Goal: Transaction & Acquisition: Purchase product/service

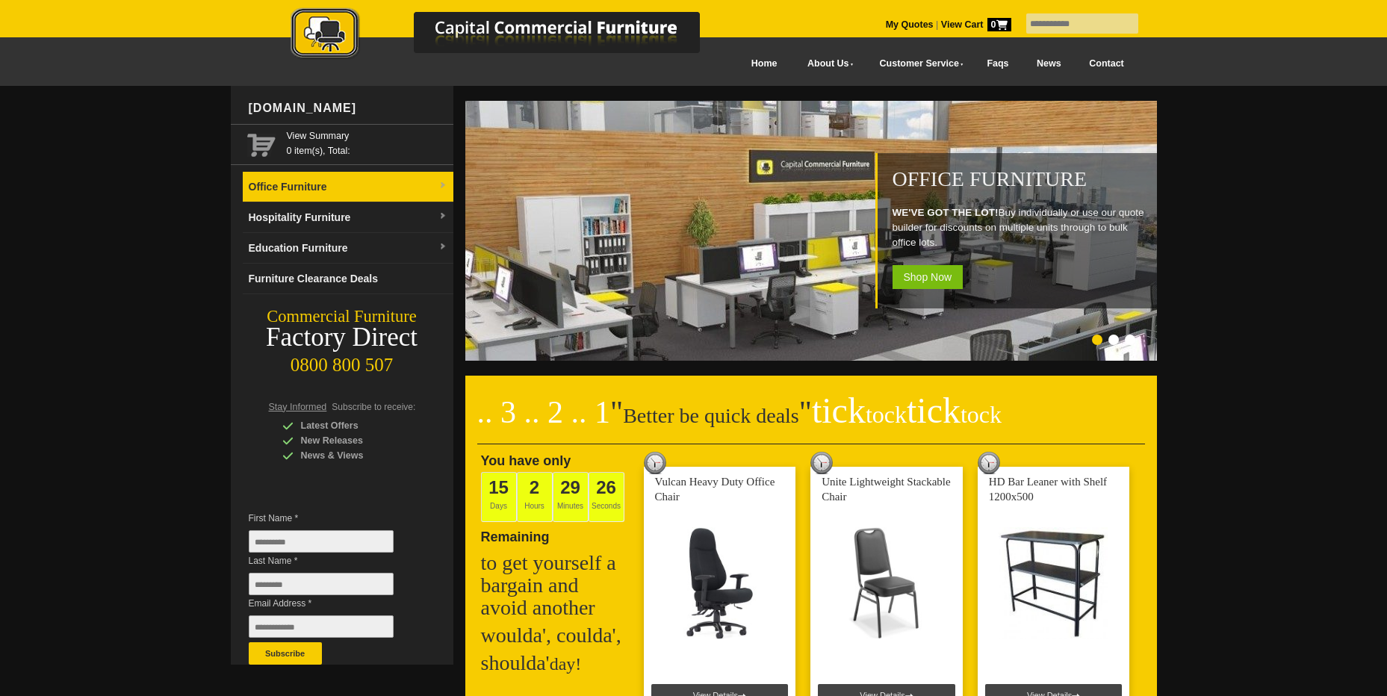
click at [449, 188] on link "Office Furniture" at bounding box center [348, 187] width 211 height 31
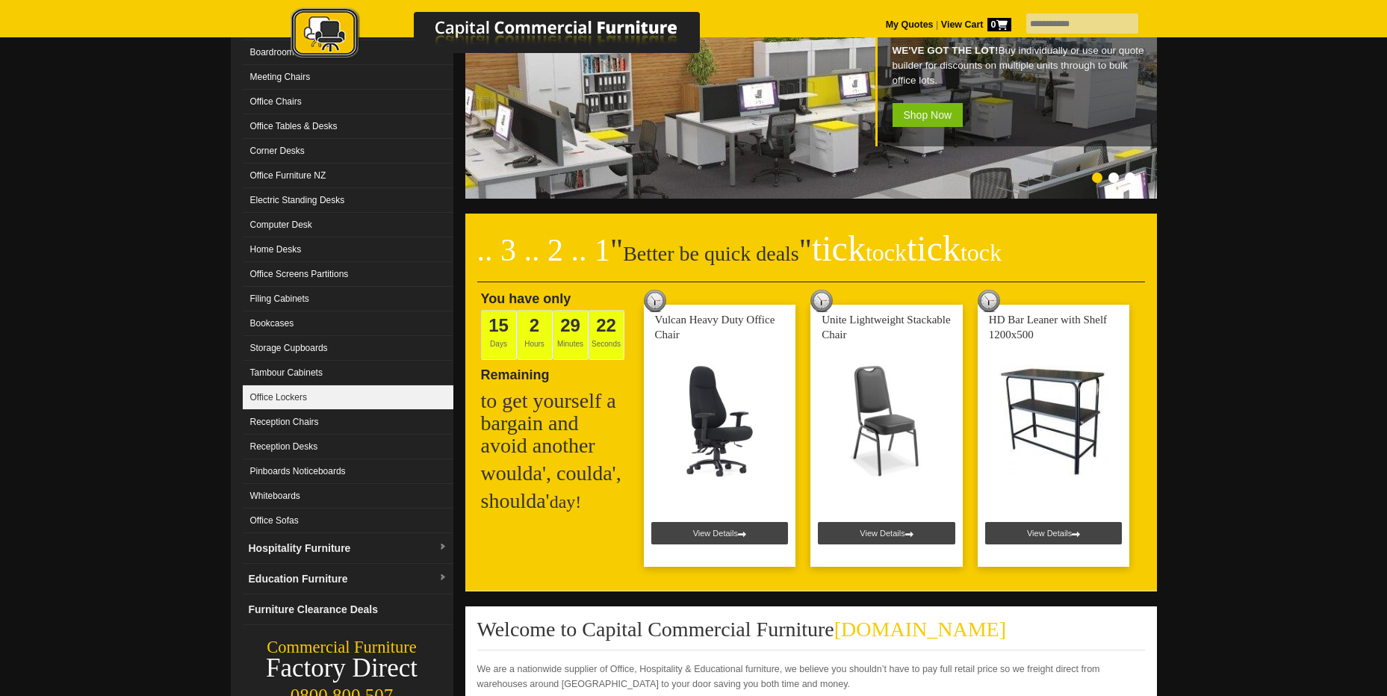
scroll to position [149, 0]
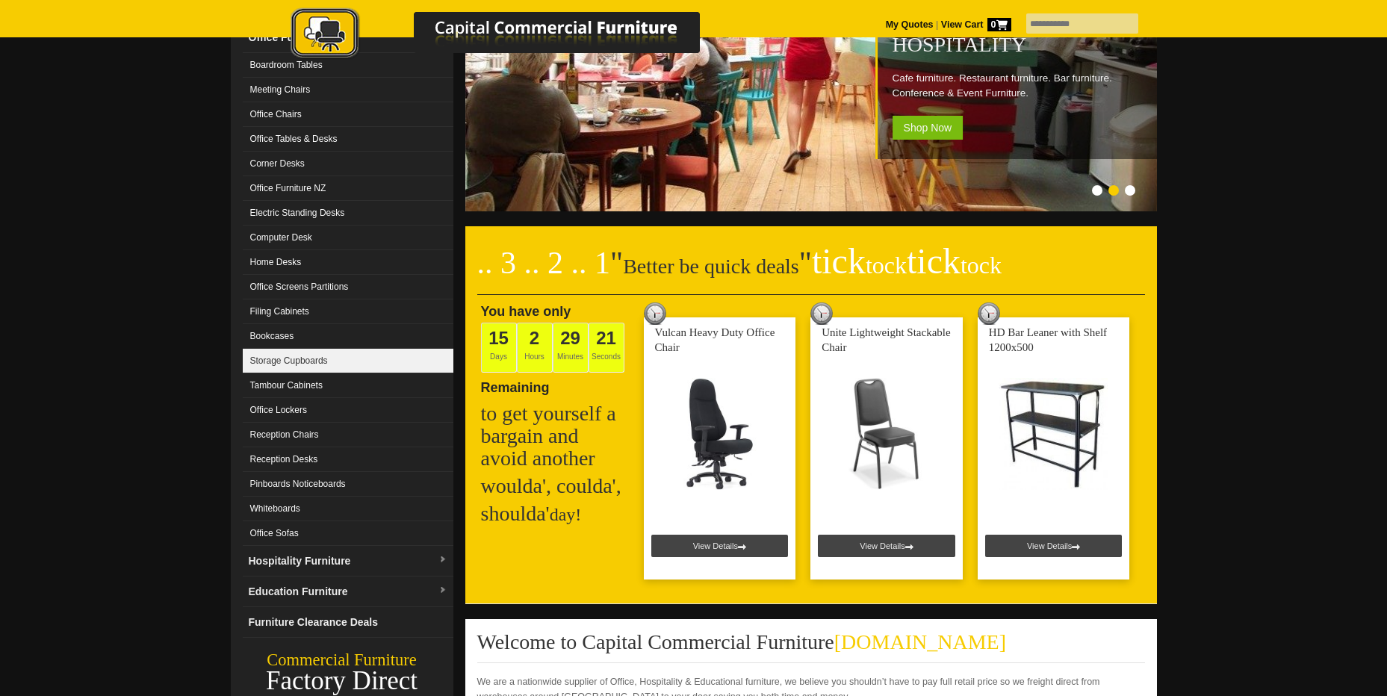
click at [265, 355] on link "Storage Cupboards" at bounding box center [348, 361] width 211 height 25
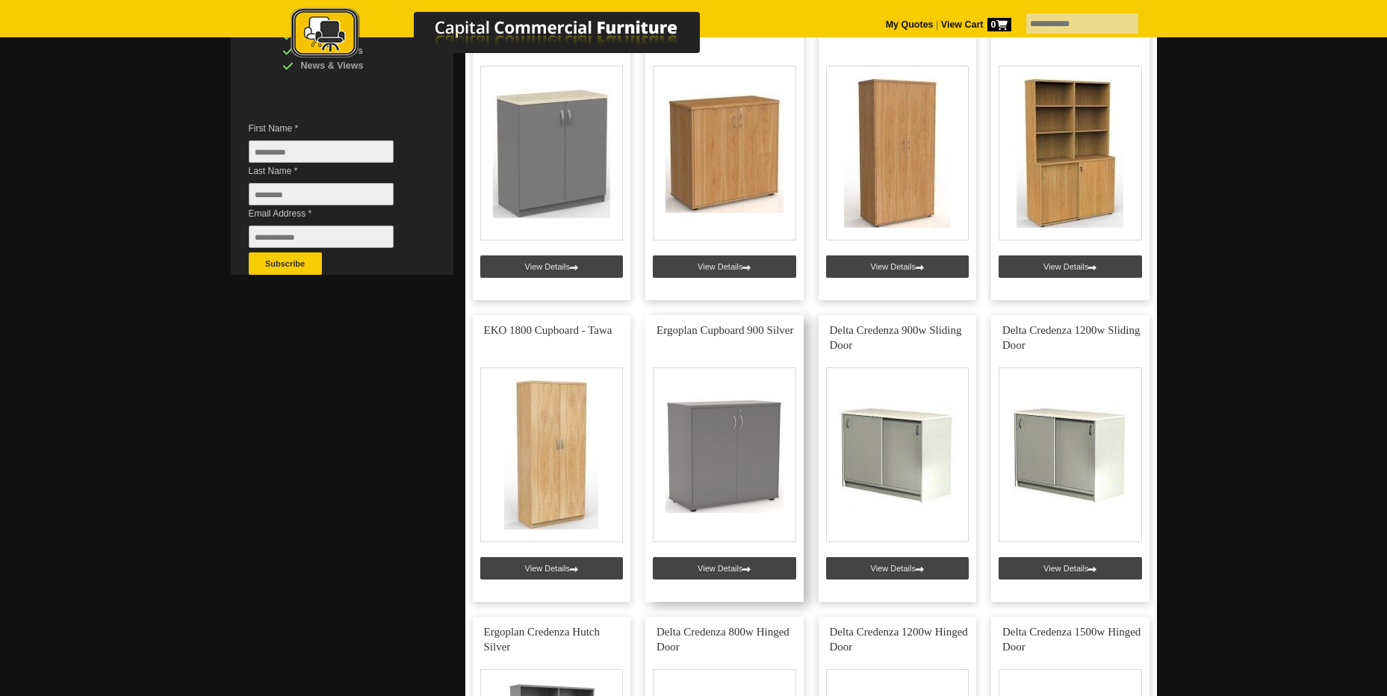
scroll to position [374, 0]
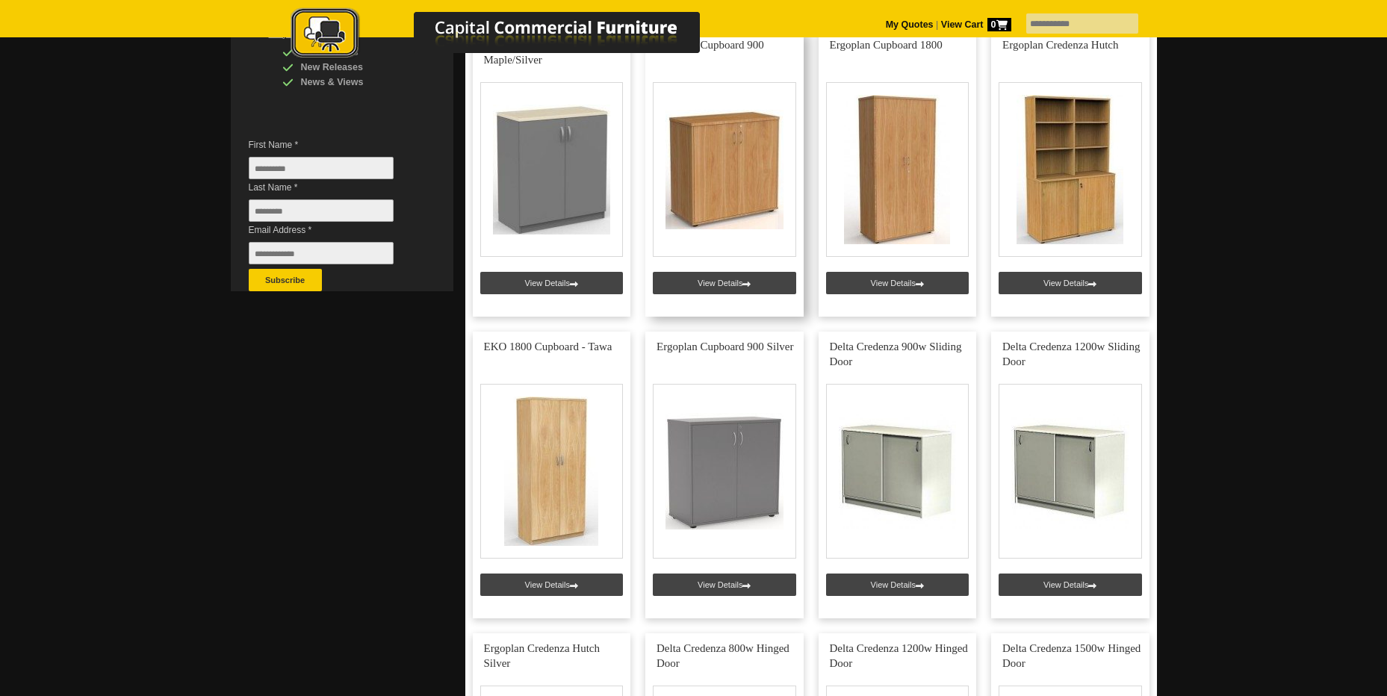
click at [723, 217] on link at bounding box center [724, 173] width 158 height 287
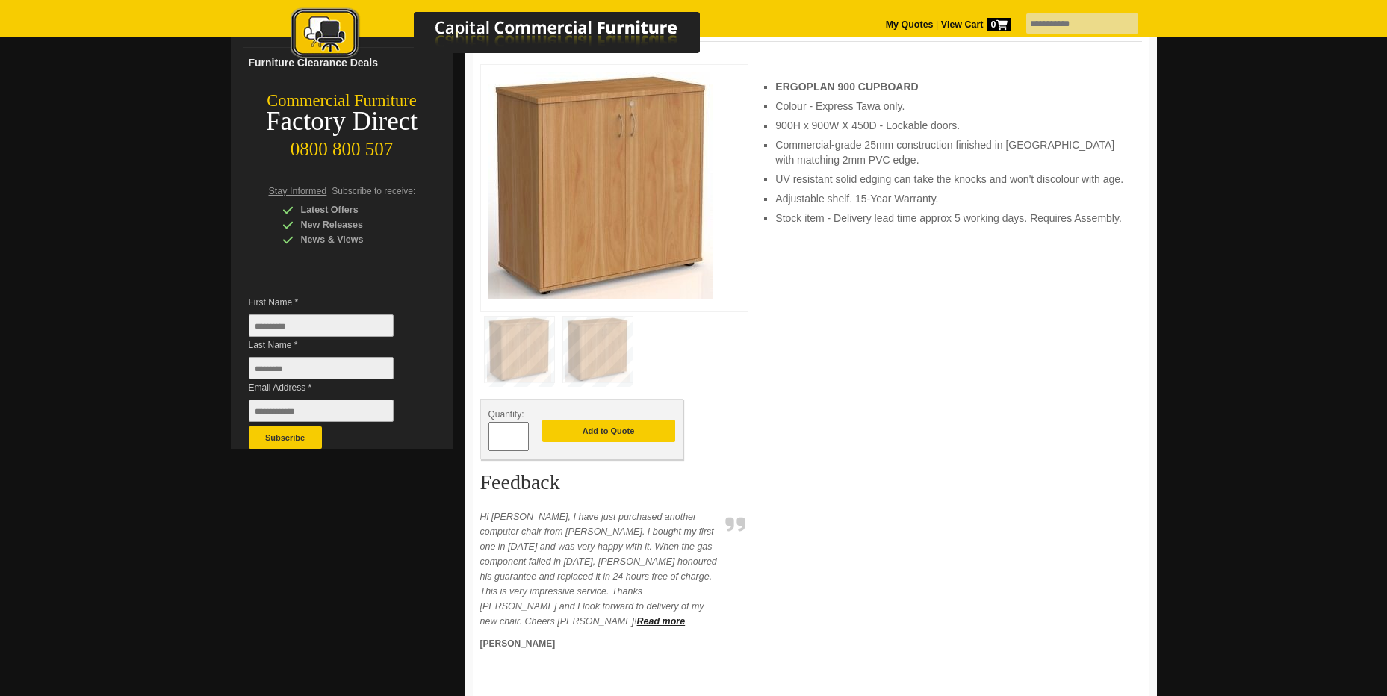
scroll to position [224, 0]
